Goal: Book appointment/travel/reservation

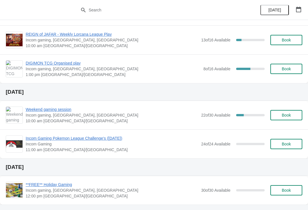
scroll to position [84, 0]
click at [288, 119] on button "Book" at bounding box center [286, 115] width 32 height 10
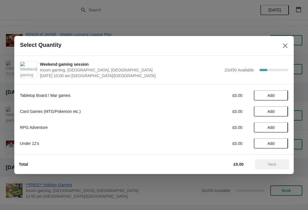
click at [277, 95] on span "Add" at bounding box center [271, 95] width 24 height 5
click at [283, 93] on icon at bounding box center [281, 95] width 6 height 6
click at [274, 166] on span "Next" at bounding box center [272, 164] width 8 height 5
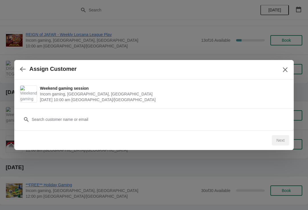
click at [249, 112] on div "Customer" at bounding box center [154, 116] width 268 height 16
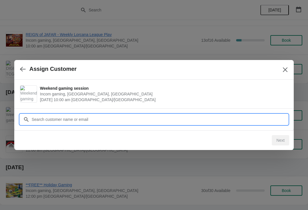
click at [257, 117] on input "Customer" at bounding box center [159, 119] width 257 height 10
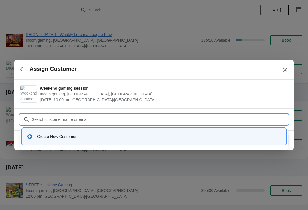
click at [191, 97] on span "[DATE] 10:00 am [GEOGRAPHIC_DATA]/[GEOGRAPHIC_DATA]" at bounding box center [162, 100] width 245 height 6
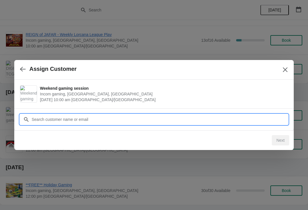
click at [216, 122] on input "Customer" at bounding box center [159, 119] width 257 height 10
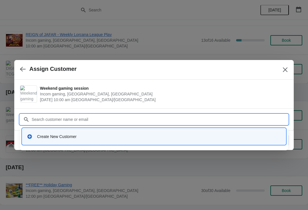
click at [101, 132] on div "Create New Customer" at bounding box center [154, 136] width 259 height 12
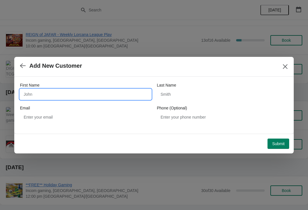
click at [109, 98] on input "First Name" at bounding box center [85, 94] width 131 height 10
type input "Ben"
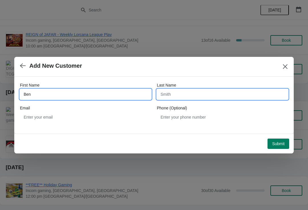
click at [198, 92] on input "Last Name" at bounding box center [222, 94] width 131 height 10
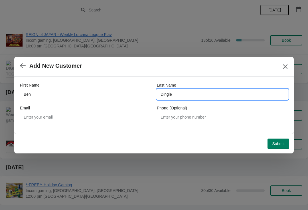
type input "Dingle"
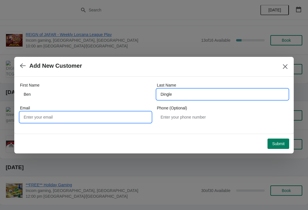
click at [88, 116] on input "Email" at bounding box center [85, 117] width 131 height 10
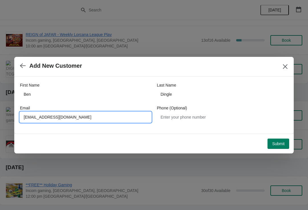
type input "[EMAIL_ADDRESS][DOMAIN_NAME]"
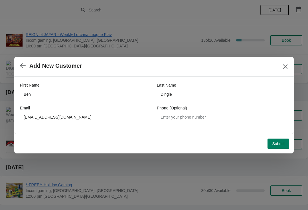
click at [282, 147] on button "Submit" at bounding box center [278, 143] width 22 height 10
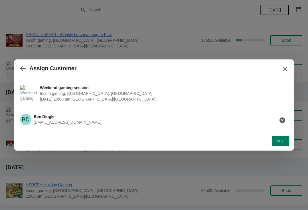
click at [282, 141] on span "Next" at bounding box center [280, 140] width 8 height 5
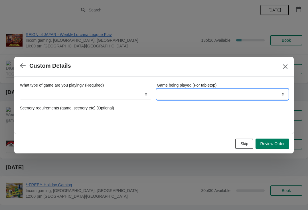
click at [229, 90] on select "Boardgames / Cards games (Table space only) Wargames Up to 1,000pts Wargames Ov…" at bounding box center [222, 94] width 131 height 10
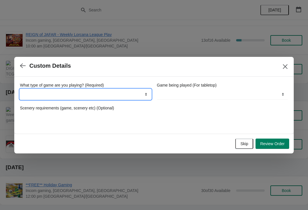
click at [117, 96] on select "Board Games Tabletop Games (Warhammer, Bolt Action etc.) Card Games (MTG, Yu-Gi…" at bounding box center [85, 94] width 131 height 10
select select "Tabletop Games (Warhammer, Bolt Action etc.)"
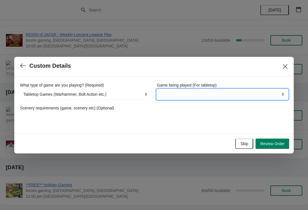
click at [215, 96] on select "Boardgames / Cards games (Table space only) Wargames Up to 1,000pts Wargames Ov…" at bounding box center [222, 94] width 131 height 10
select select "Wargames Over 1,000pts"
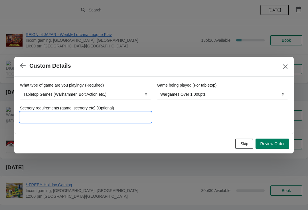
click at [91, 115] on input "Scenery requirements (game, scenery etc) (Optional)" at bounding box center [85, 117] width 131 height 10
type input "40k"
click at [276, 144] on span "Review Order" at bounding box center [272, 143] width 25 height 5
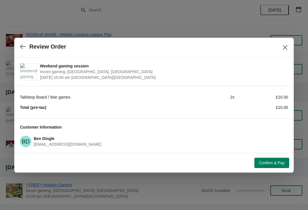
click at [272, 164] on span "Confirm & Pay" at bounding box center [272, 162] width 26 height 5
